Goal: Task Accomplishment & Management: Use online tool/utility

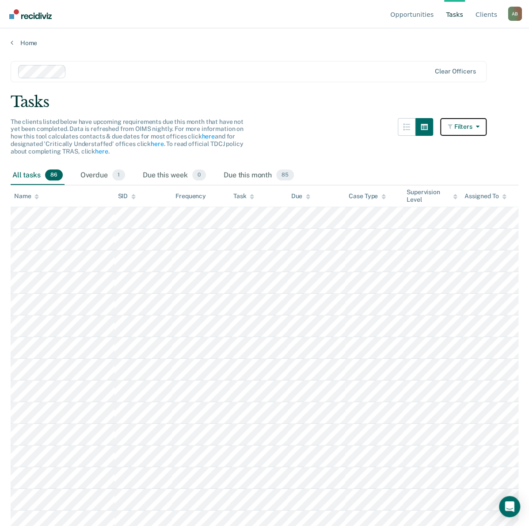
click at [467, 129] on button "Filters" at bounding box center [463, 127] width 47 height 18
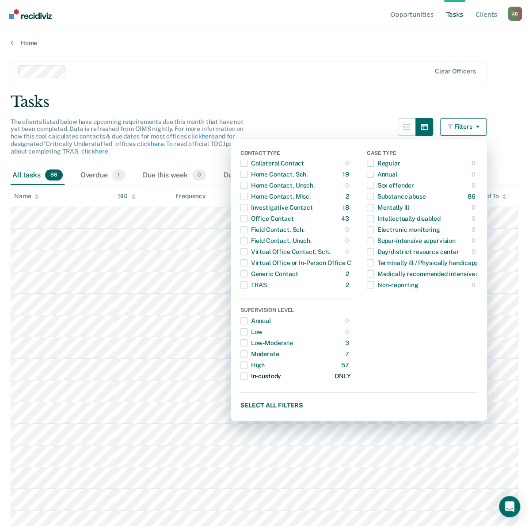
click at [248, 374] on span "Dropdown Menu" at bounding box center [243, 375] width 7 height 7
click at [332, 87] on main "Clear officers Tasks The clients listed below have upcoming requirements due th…" at bounding box center [264, 285] width 529 height 476
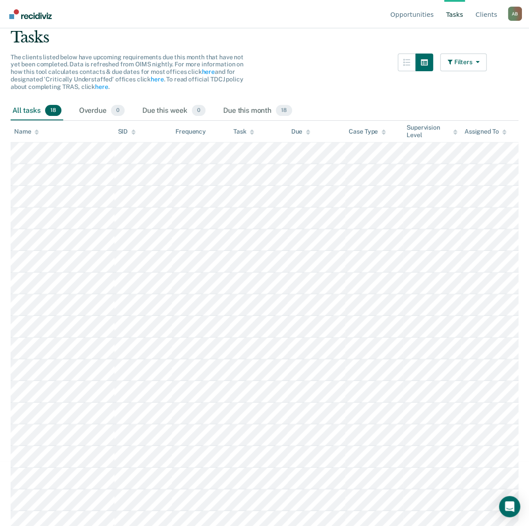
scroll to position [71, 0]
